Goal: Task Accomplishment & Management: Manage account settings

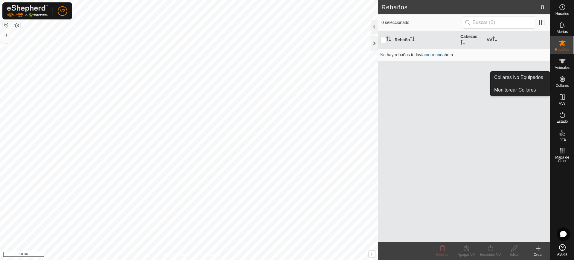
click at [562, 87] on span "Collares" at bounding box center [561, 86] width 13 height 4
click at [538, 79] on link "Collares No Equipados" at bounding box center [520, 77] width 59 height 12
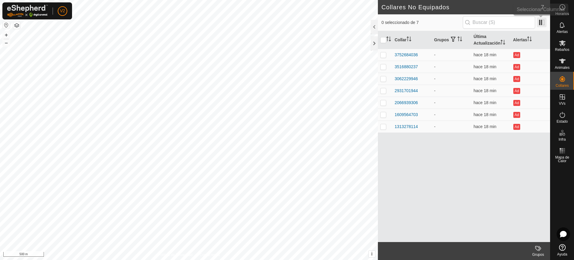
click at [538, 25] on span at bounding box center [542, 23] width 10 height 10
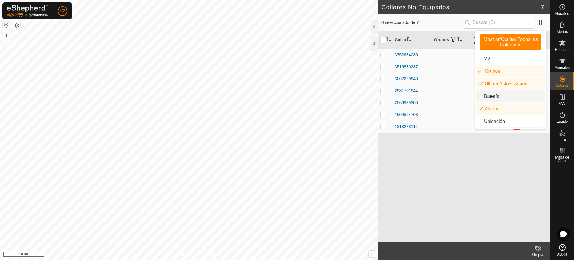
click at [515, 97] on li "Batería" at bounding box center [510, 96] width 69 height 12
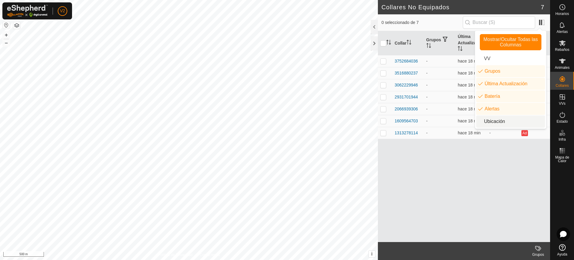
click at [486, 166] on div "Collar Grupos Última Actualización Batería Alertas 3752684036 - hace 18 min - A…" at bounding box center [464, 136] width 172 height 211
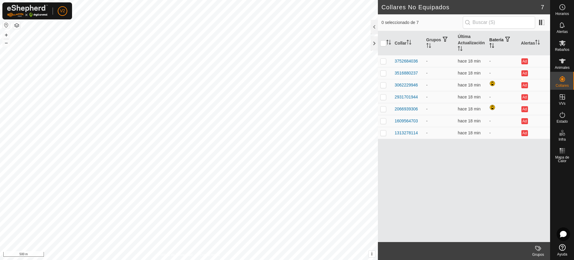
click at [490, 42] on th "Batería" at bounding box center [503, 43] width 32 height 24
drag, startPoint x: 403, startPoint y: 119, endPoint x: 413, endPoint y: 122, distance: 10.1
click at [413, 122] on div "3062229946" at bounding box center [406, 121] width 23 height 6
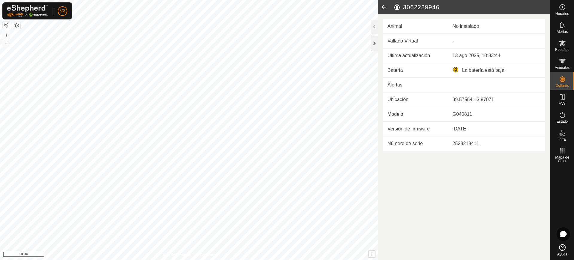
click at [380, 8] on icon at bounding box center [384, 7] width 12 height 14
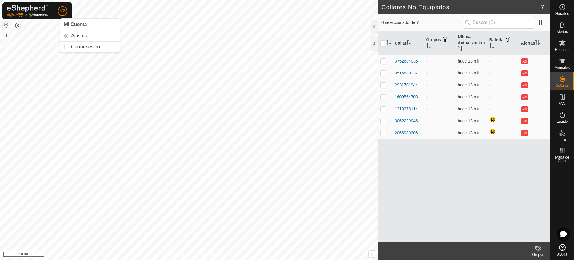
click at [64, 13] on span "V2" at bounding box center [62, 11] width 5 height 6
click at [89, 44] on link "Cerrar sesión" at bounding box center [89, 47] width 59 height 10
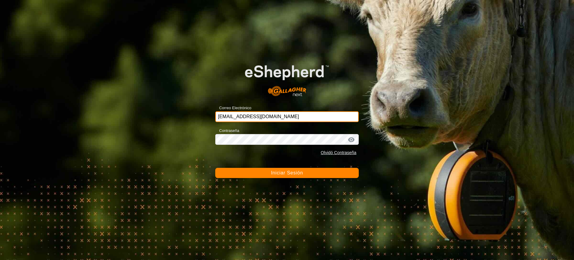
click at [282, 114] on input "[EMAIL_ADDRESS][DOMAIN_NAME]" at bounding box center [286, 116] width 143 height 11
drag, startPoint x: 304, startPoint y: 117, endPoint x: 170, endPoint y: 111, distance: 133.8
click at [170, 111] on div "Correo Electrónico [EMAIL_ADDRESS][DOMAIN_NAME] Contraseña Olvidó Contraseña In…" at bounding box center [287, 130] width 574 height 260
paste input "cachocachena_tc"
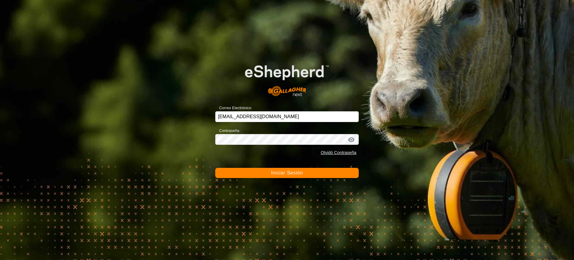
type input "[EMAIL_ADDRESS][DOMAIN_NAME]"
click at [303, 174] on span "Iniciar Sesión" at bounding box center [287, 172] width 32 height 5
